Goal: Information Seeking & Learning: Learn about a topic

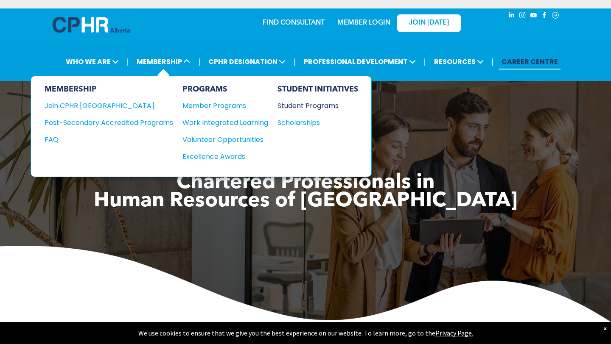
click at [326, 104] on div "Student Programs" at bounding box center [313, 106] width 73 height 11
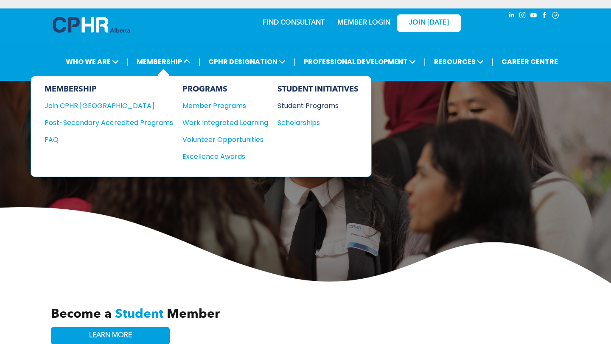
click at [324, 102] on div "Student Programs" at bounding box center [313, 106] width 73 height 11
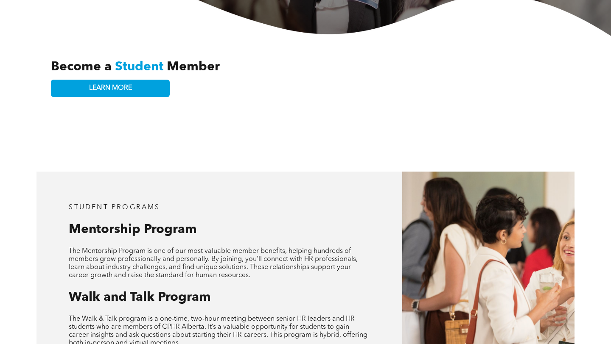
scroll to position [279, 0]
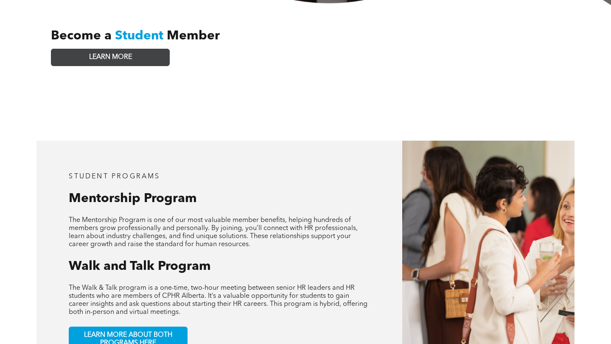
click at [140, 53] on link "LEARN MORE" at bounding box center [110, 57] width 119 height 17
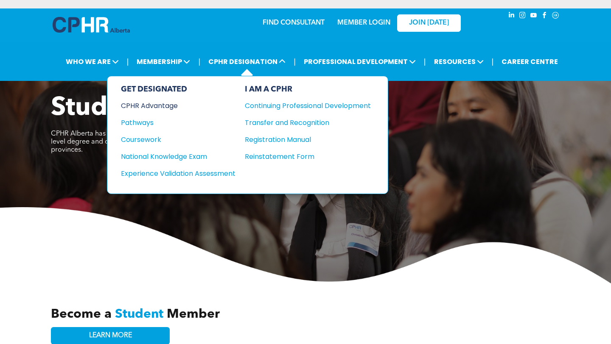
click at [173, 109] on div "CPHR Advantage" at bounding box center [172, 106] width 103 height 11
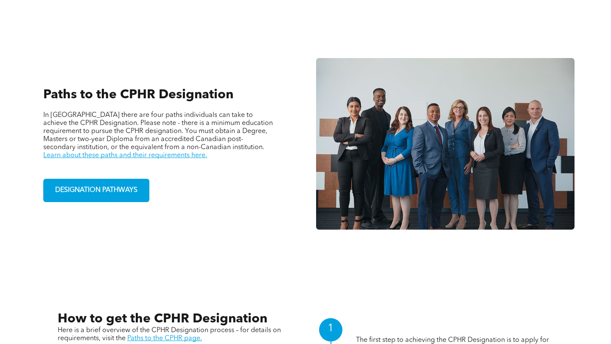
scroll to position [557, 0]
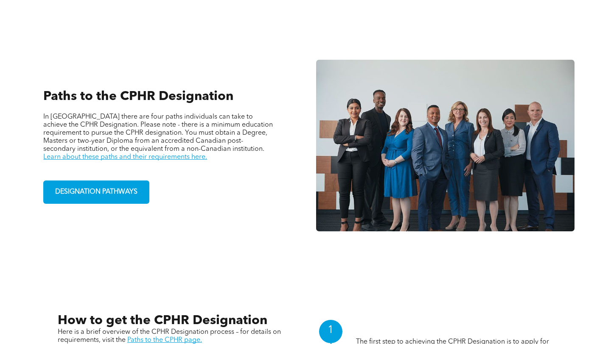
click at [131, 176] on div "Paths to the CPHR Designation In Alberta there are four paths individuals can t…" at bounding box center [165, 146] width 258 height 224
click at [207, 154] on link "Learn about these paths and their requirements here." at bounding box center [125, 157] width 164 height 7
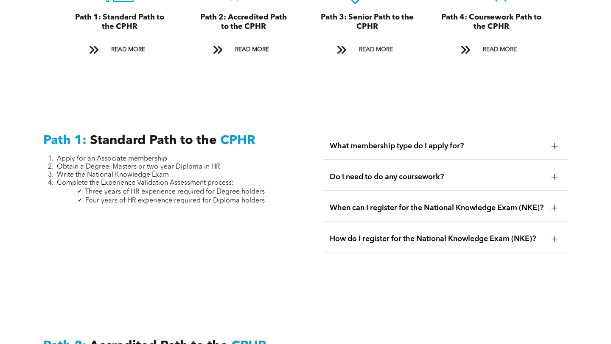
scroll to position [1060, 0]
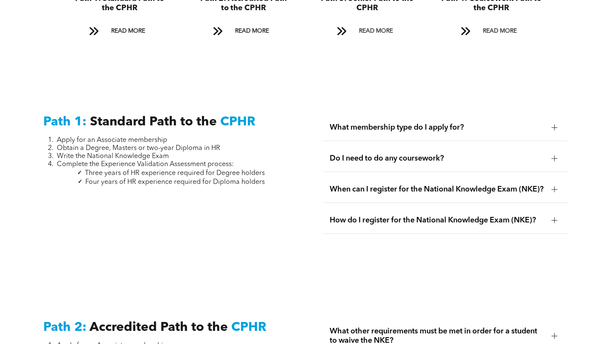
click at [407, 155] on div "Do I need to do any coursework?" at bounding box center [445, 159] width 244 height 27
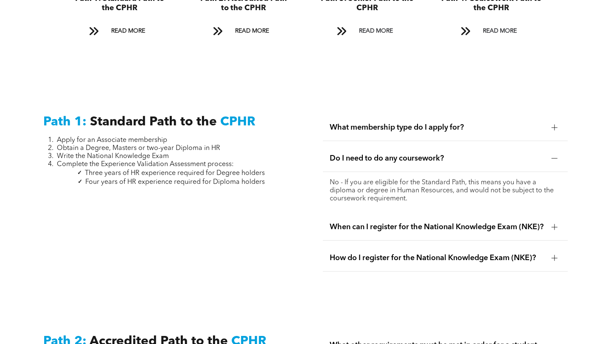
click at [407, 156] on div "Do I need to do any coursework?" at bounding box center [445, 159] width 244 height 27
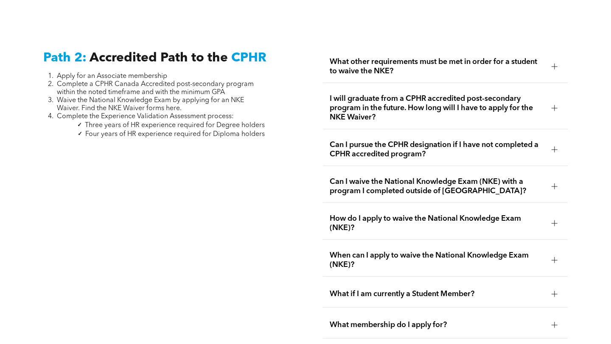
scroll to position [1331, 0]
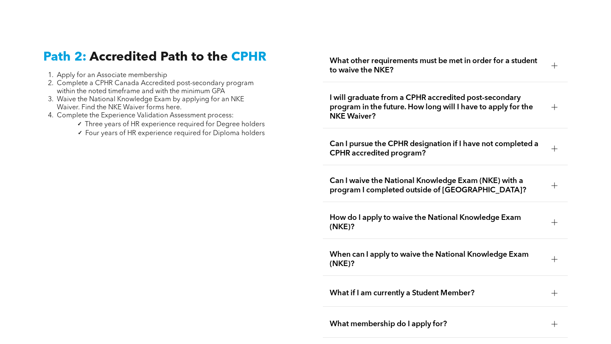
click at [421, 60] on span "What other requirements must be met in order for a student to waive the NKE?" at bounding box center [437, 65] width 215 height 19
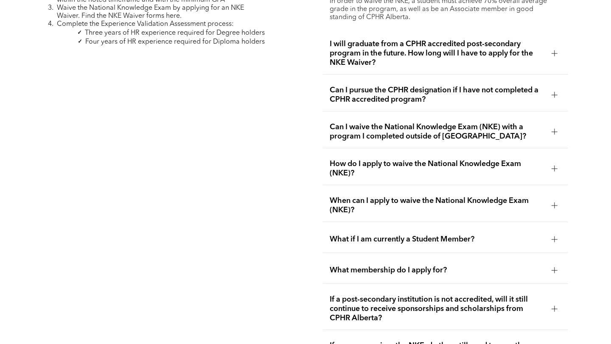
scroll to position [1447, 0]
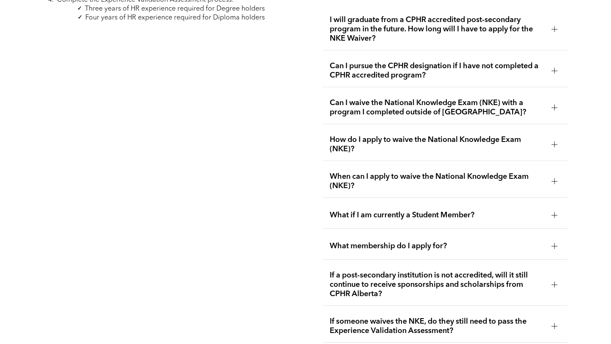
click at [434, 22] on span "I will graduate from a CPHR accredited post-secondary program in the future. Ho…" at bounding box center [437, 29] width 215 height 28
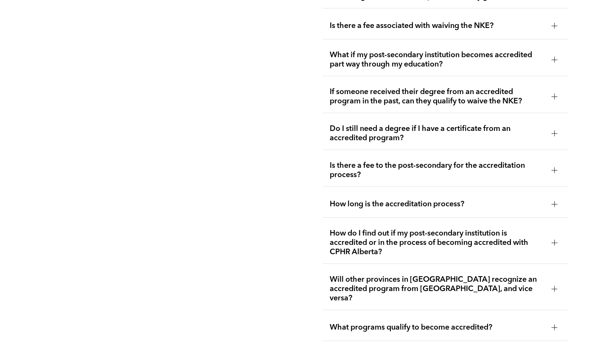
scroll to position [1812, 0]
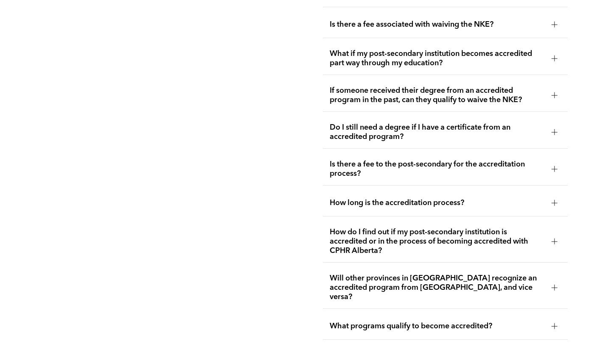
click at [459, 50] on span "What if my post-secondary institution becomes accredited part way through my ed…" at bounding box center [437, 58] width 215 height 19
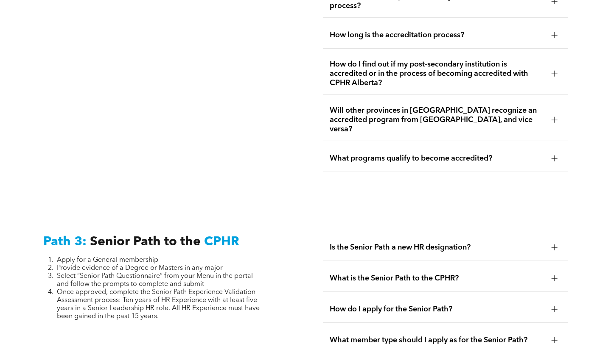
scroll to position [1995, 0]
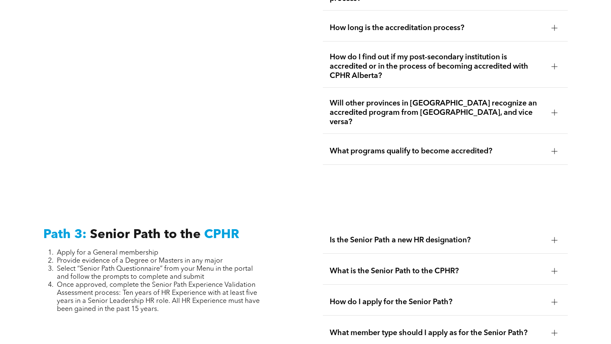
click at [443, 147] on span "What programs qualify to become accredited?" at bounding box center [437, 151] width 215 height 9
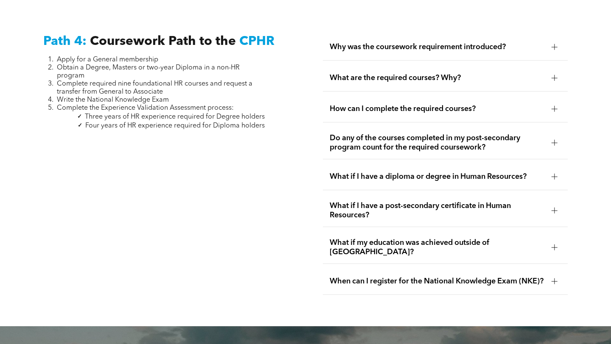
scroll to position [2582, 0]
